Goal: Task Accomplishment & Management: Complete application form

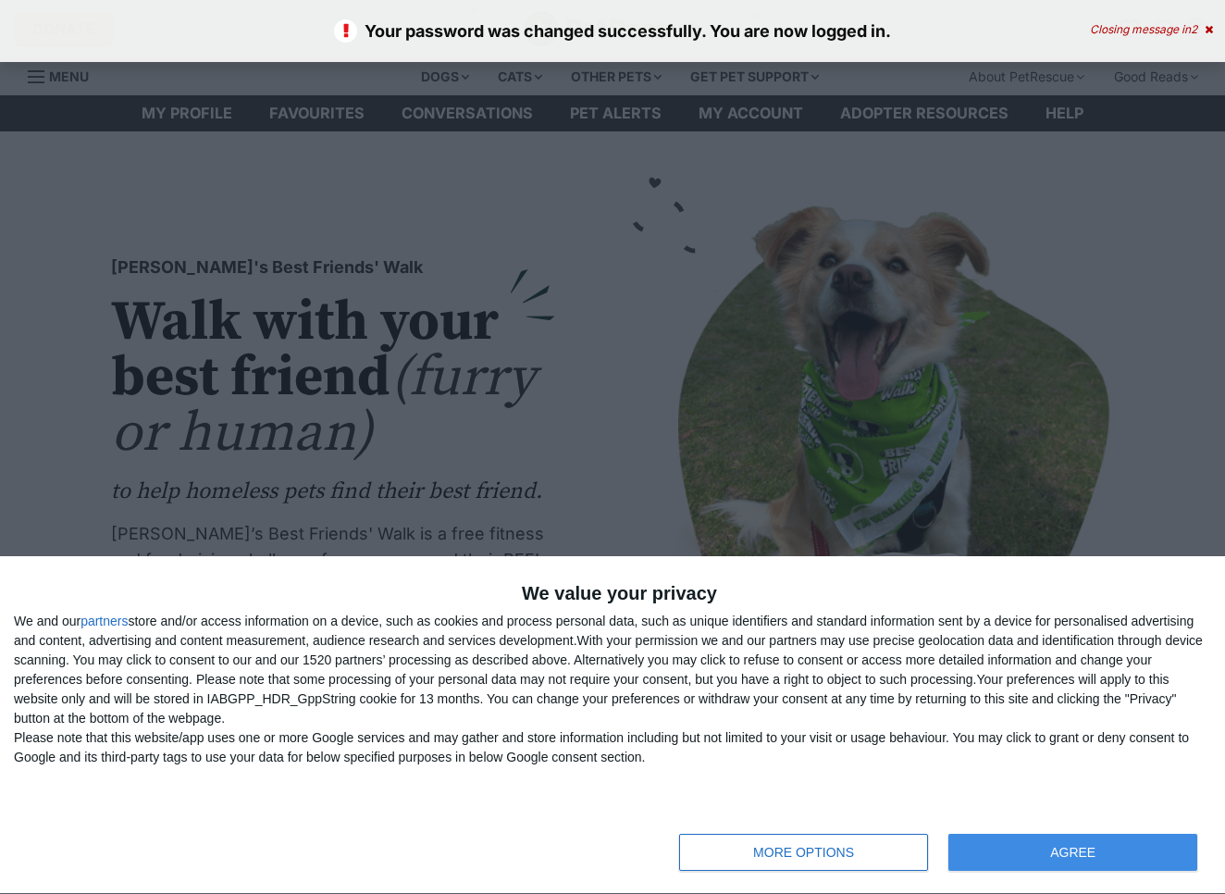
click at [1018, 849] on button "AGREE" at bounding box center [1072, 851] width 249 height 37
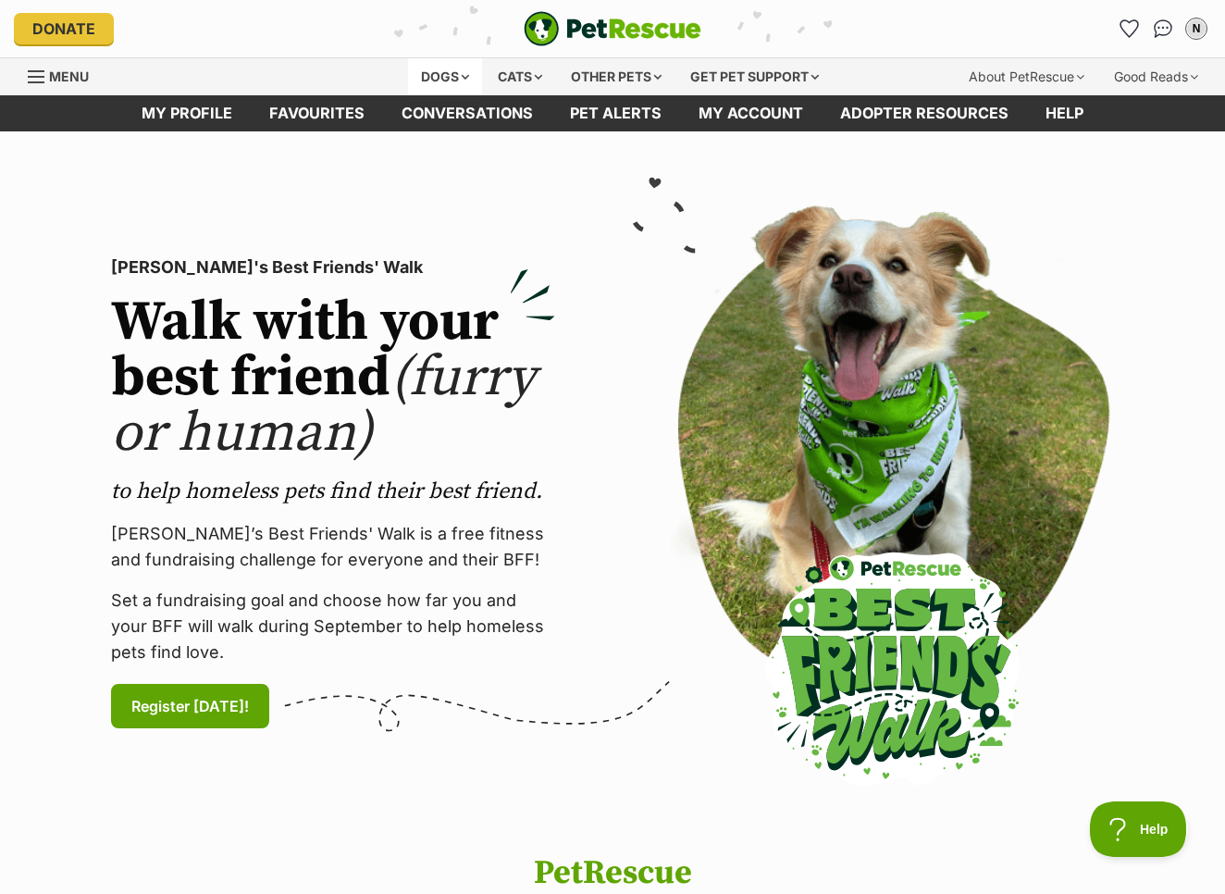
click at [438, 66] on div "Dogs" at bounding box center [445, 76] width 74 height 37
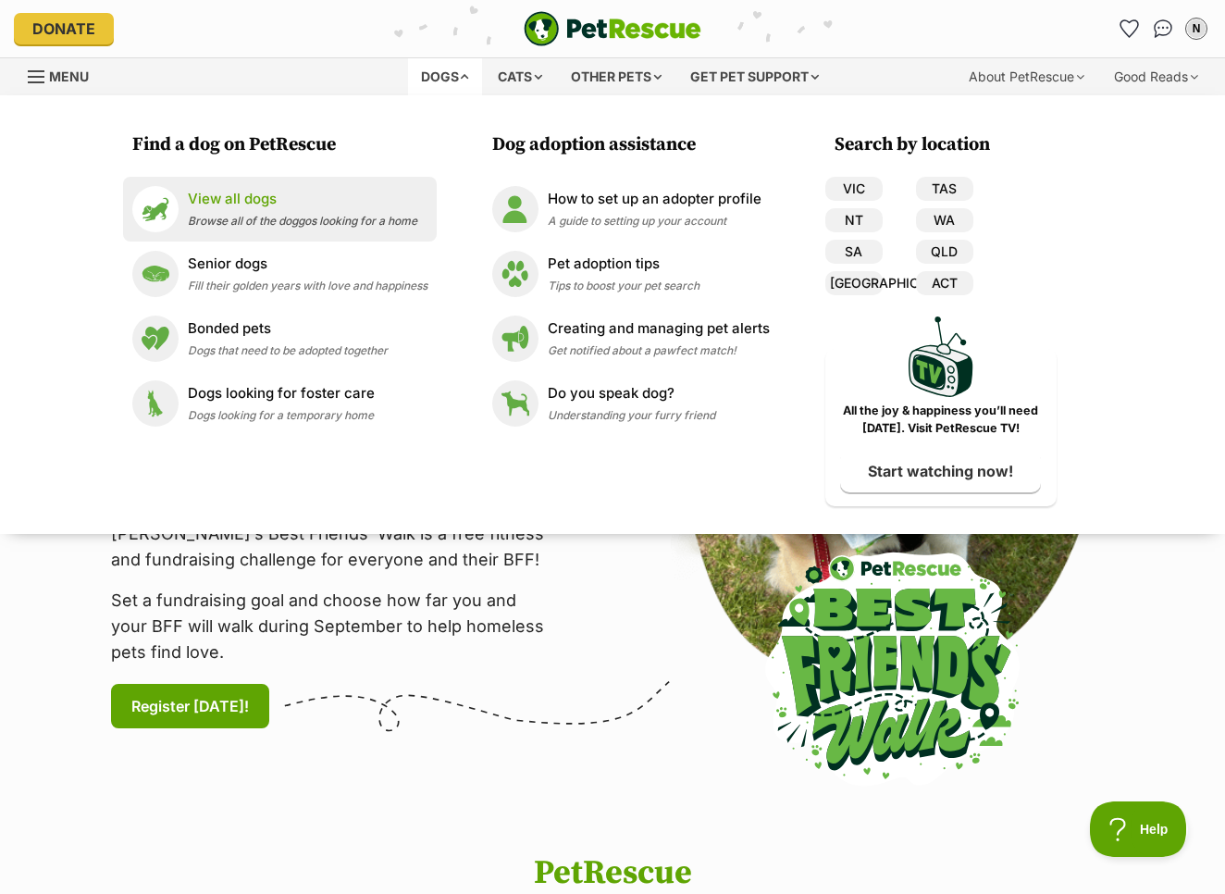
click at [233, 201] on p "View all dogs" at bounding box center [302, 199] width 229 height 21
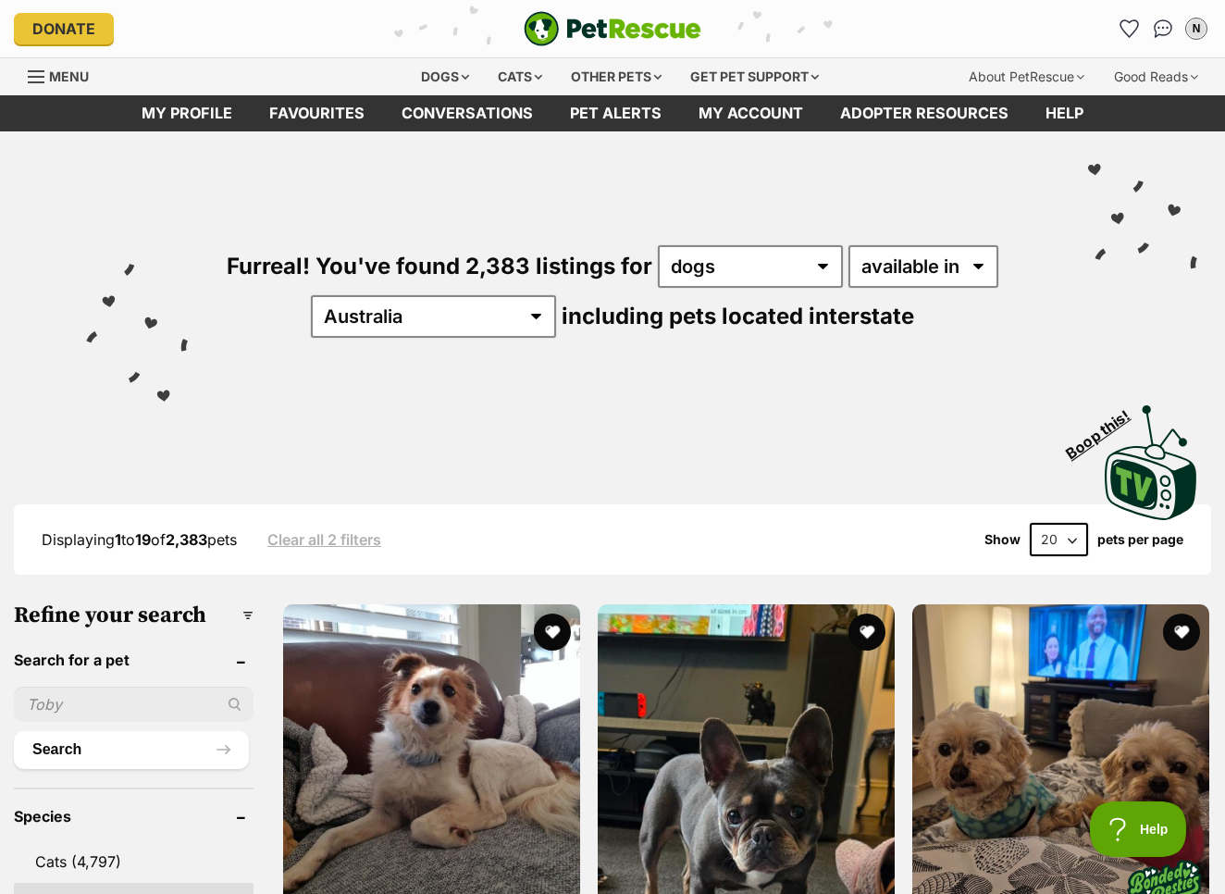
click at [116, 719] on input "text" at bounding box center [134, 703] width 240 height 35
type input "banjo"
click at [128, 768] on button "Search" at bounding box center [131, 749] width 235 height 37
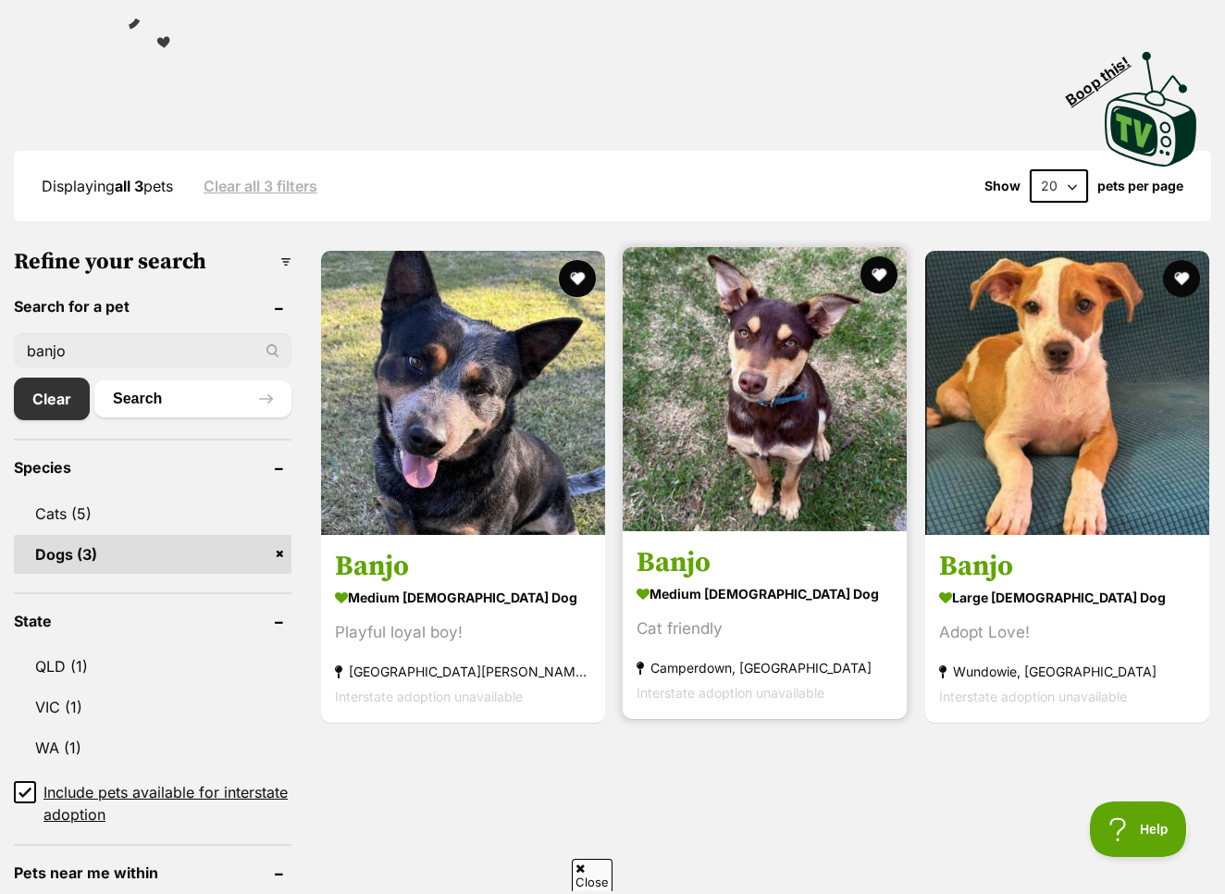
click at [710, 423] on img at bounding box center [765, 389] width 284 height 284
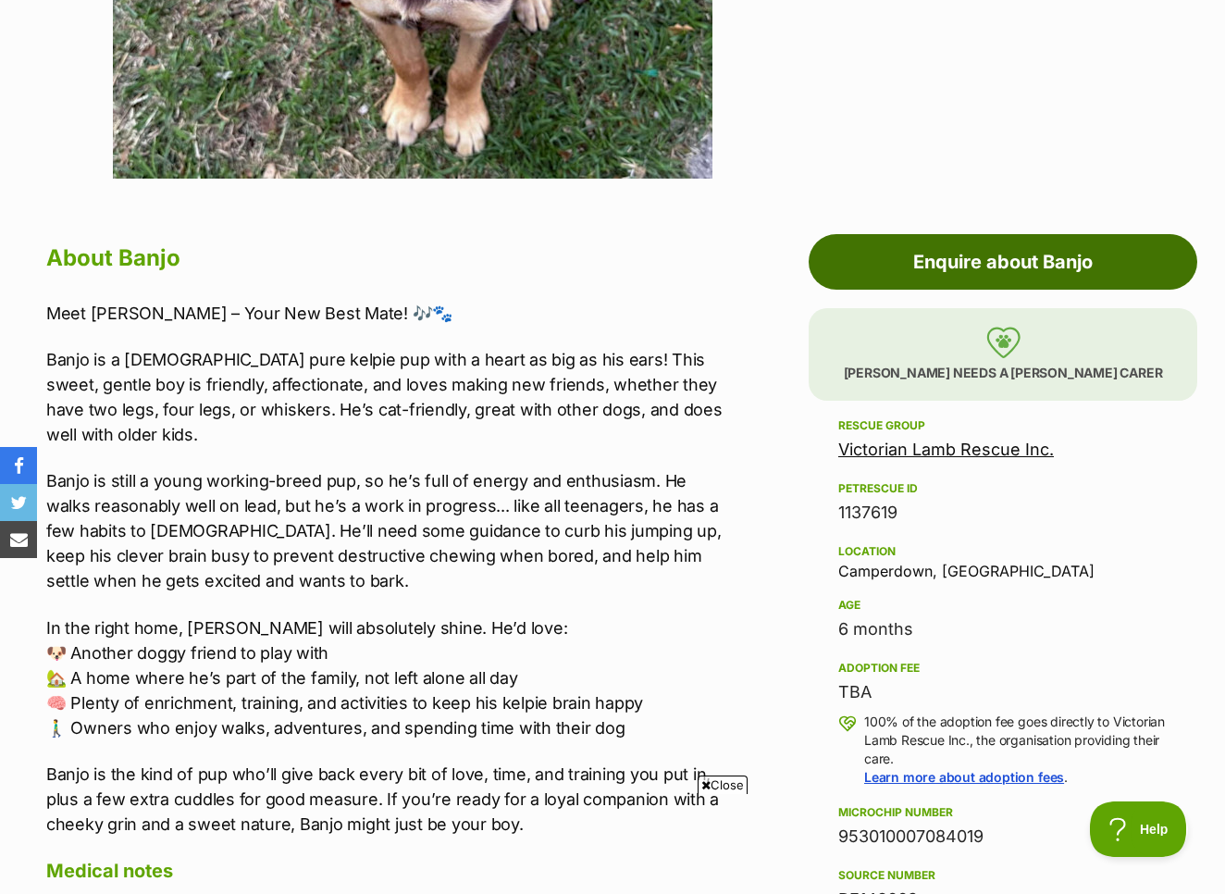
click at [897, 274] on link "Enquire about Banjo" at bounding box center [1002, 262] width 389 height 56
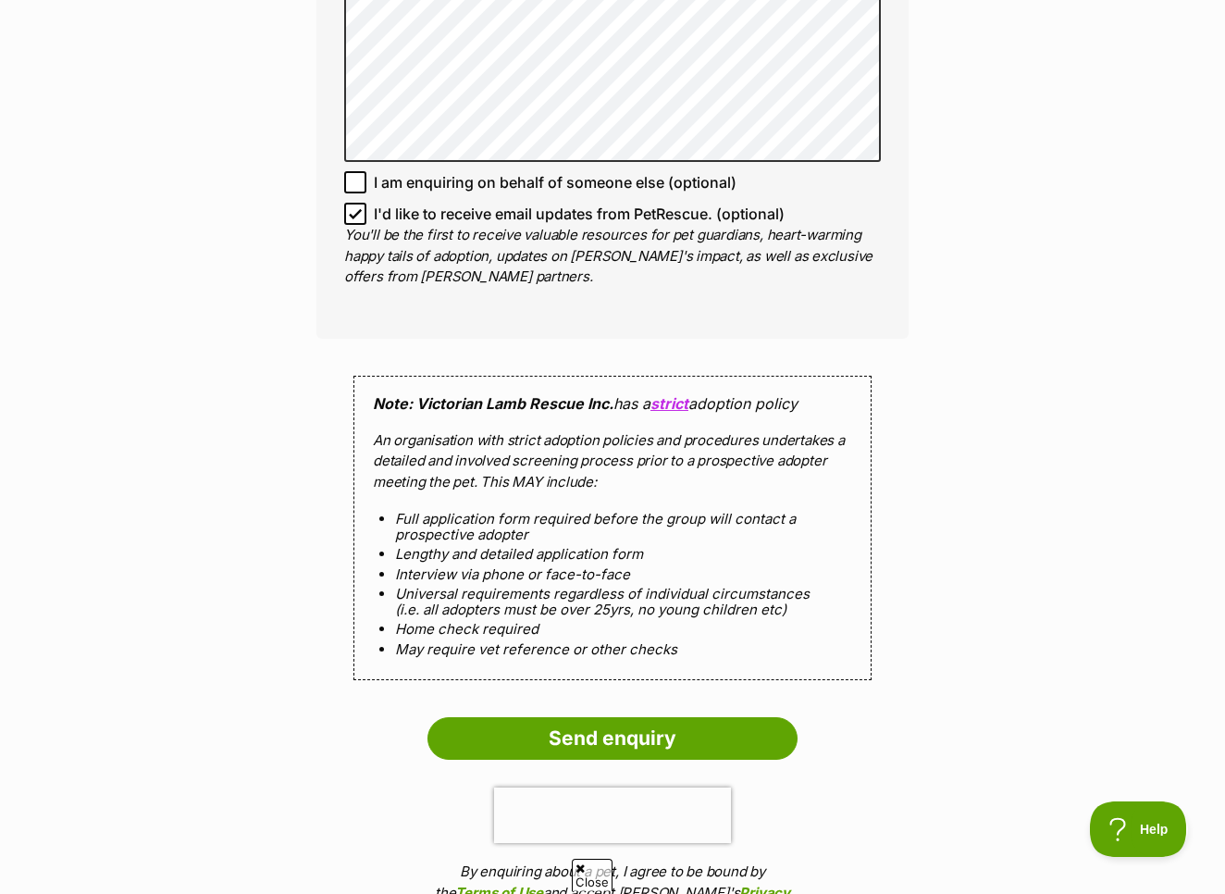
click at [354, 207] on icon at bounding box center [355, 213] width 13 height 13
click at [354, 203] on input "I'd like to receive email updates from PetRescue. (optional)" at bounding box center [355, 214] width 22 height 22
checkbox input "false"
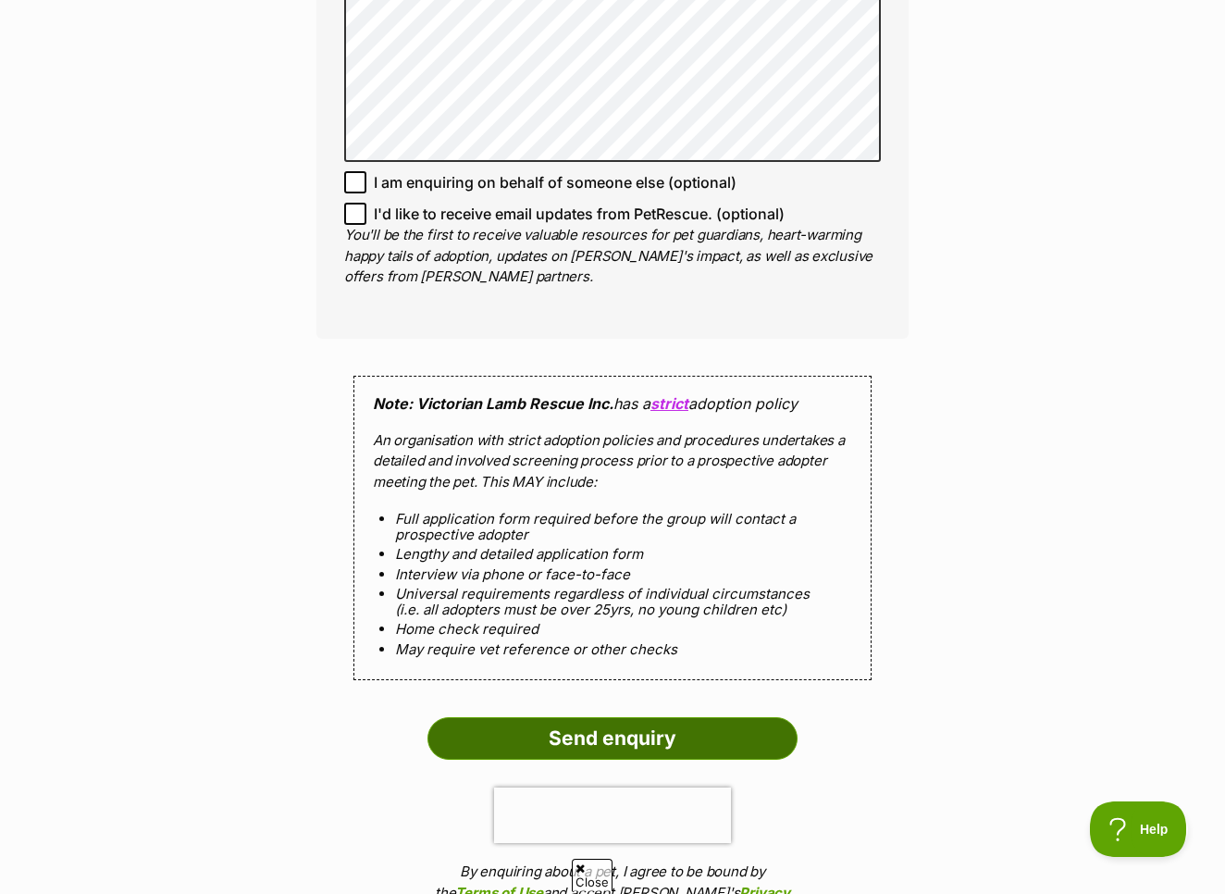
click at [665, 717] on input "Send enquiry" at bounding box center [612, 738] width 370 height 43
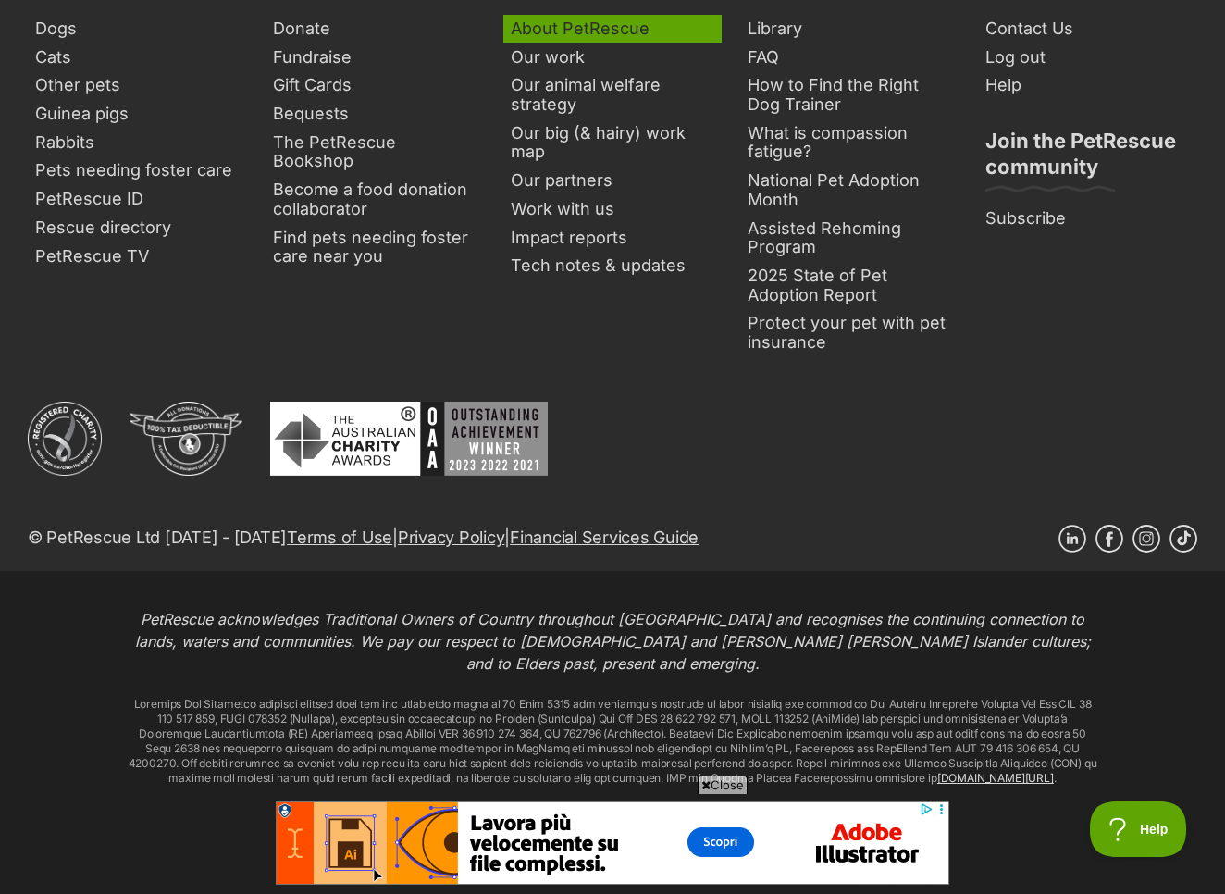
scroll to position [1263, 0]
